Goal: Task Accomplishment & Management: Manage account settings

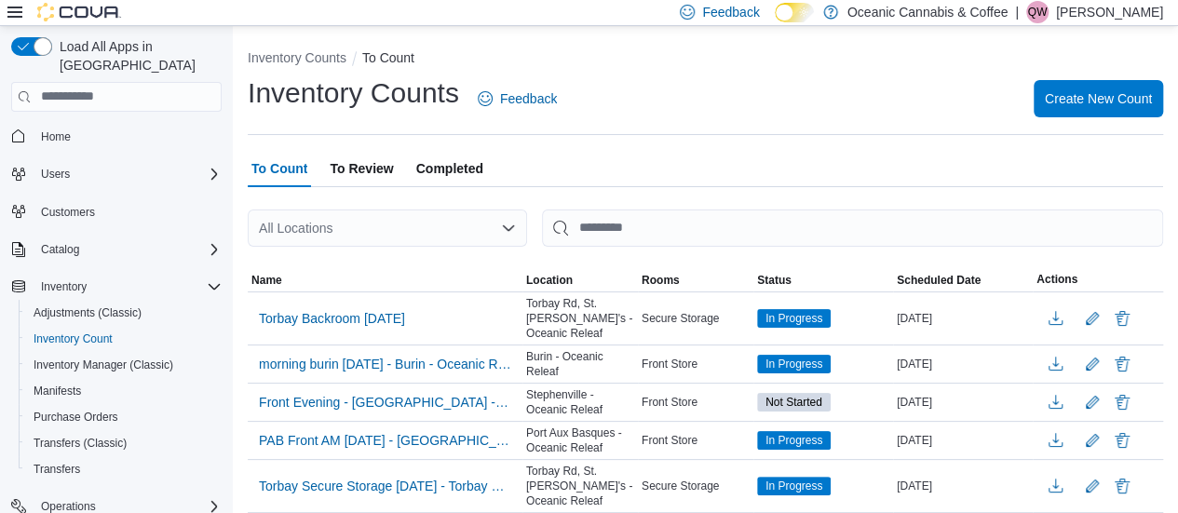
click at [1107, 17] on p "[PERSON_NAME]" at bounding box center [1109, 12] width 107 height 22
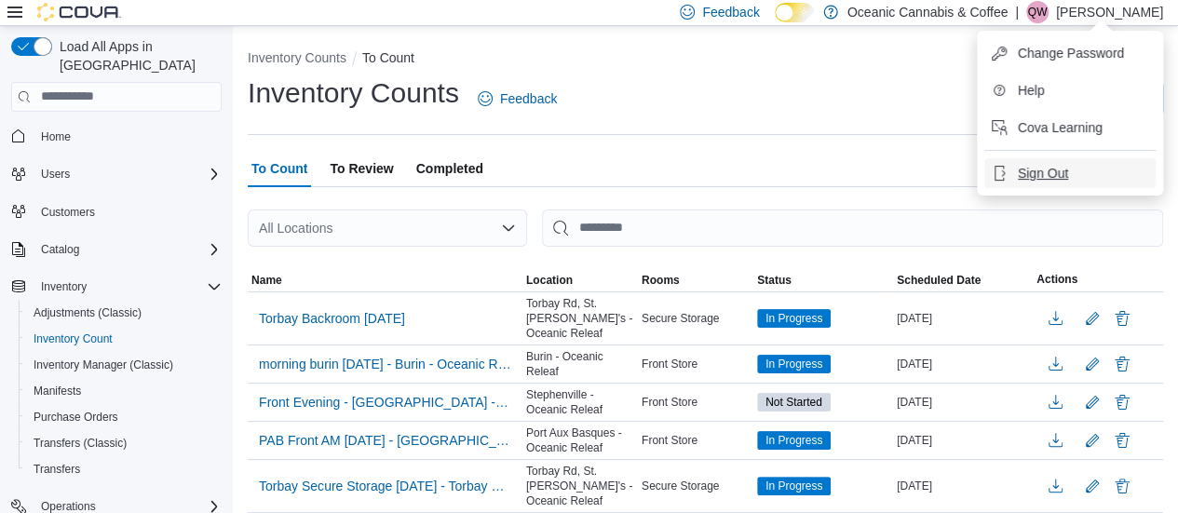
click at [1034, 185] on button "Sign Out" at bounding box center [1069, 173] width 171 height 30
